Goal: Task Accomplishment & Management: Use online tool/utility

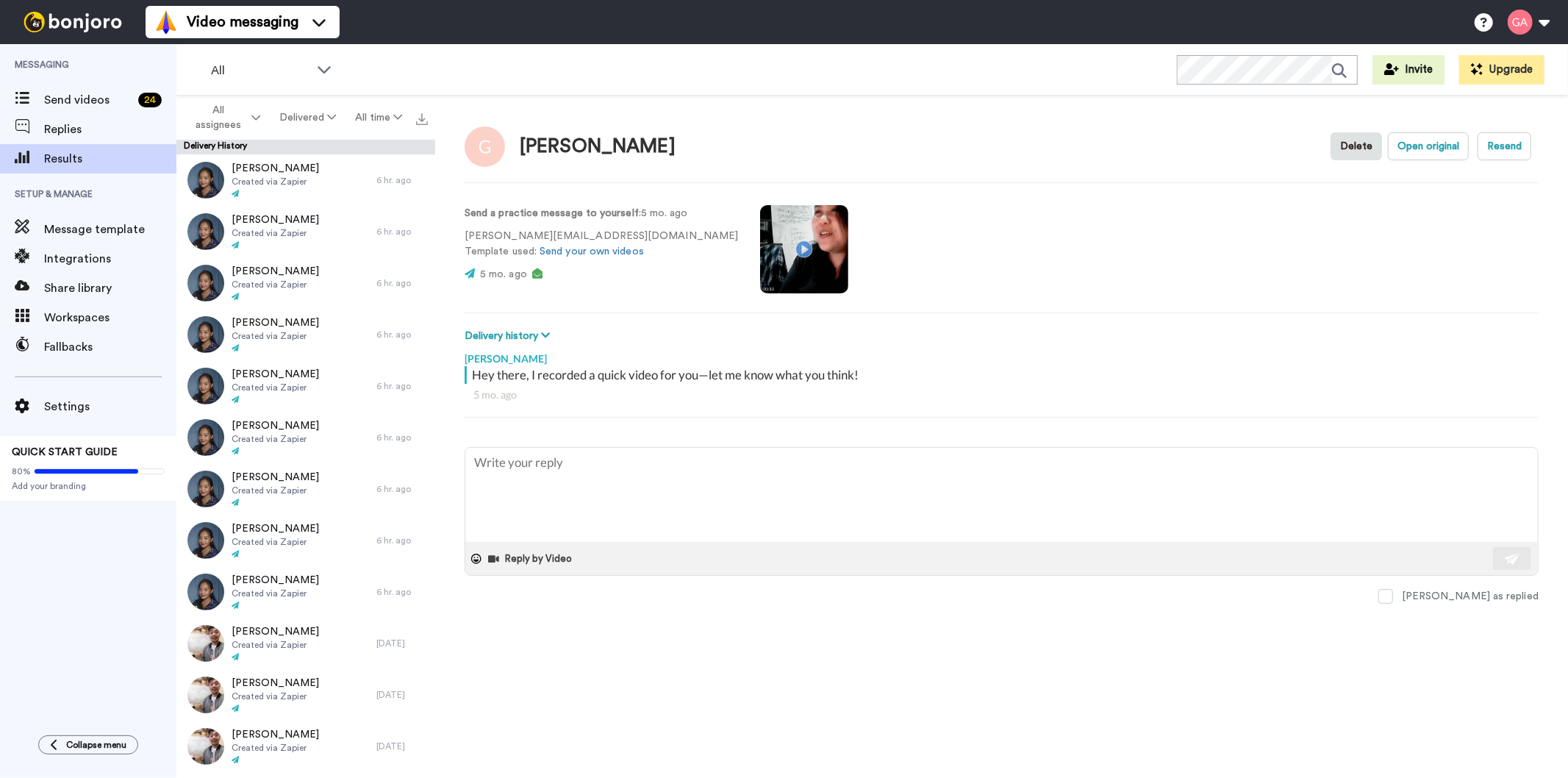
click at [223, 129] on span "All assignees" at bounding box center [219, 118] width 60 height 30
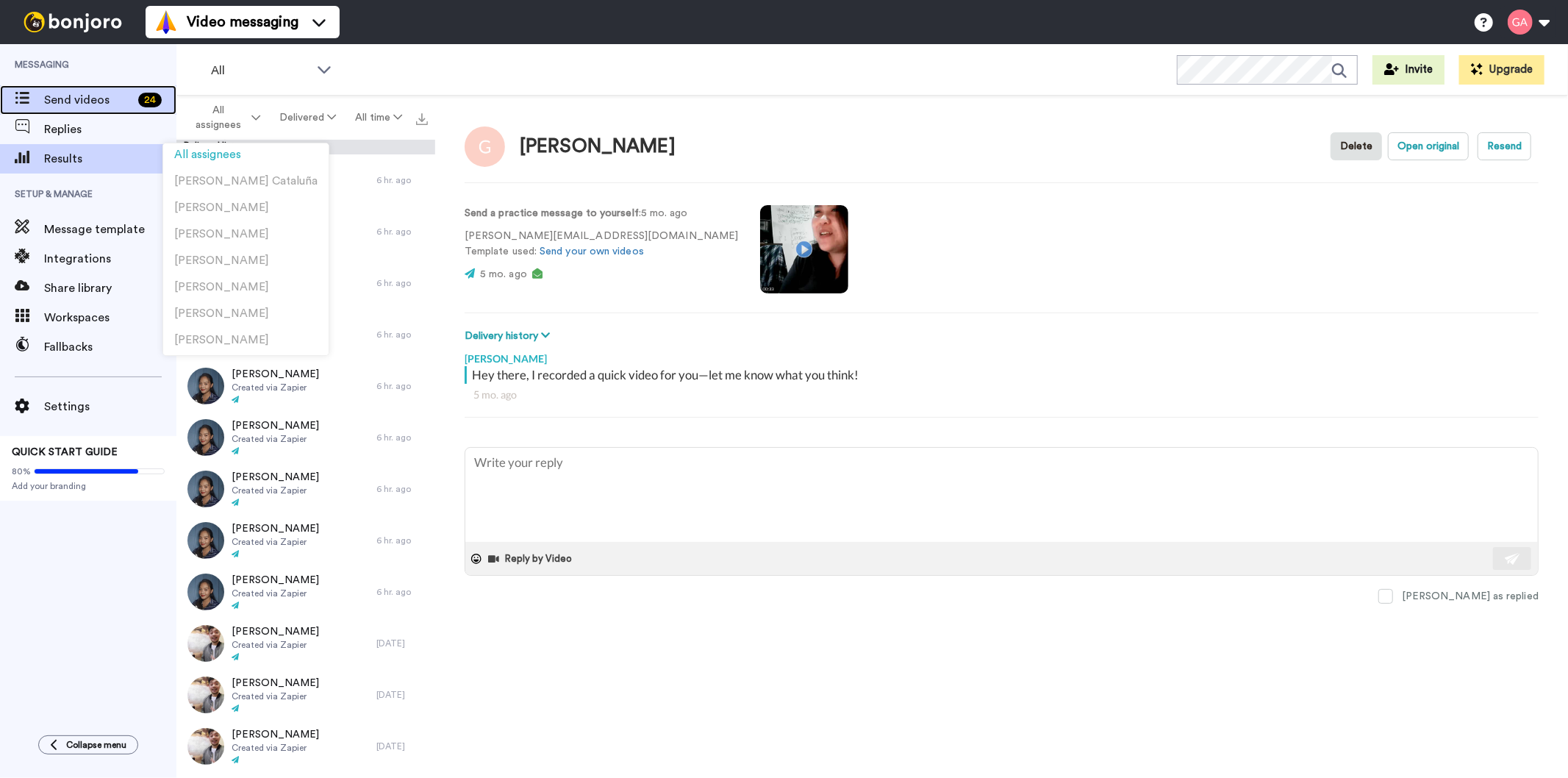
click at [81, 98] on span "Send videos" at bounding box center [88, 100] width 89 height 18
